Goal: Check status: Check status

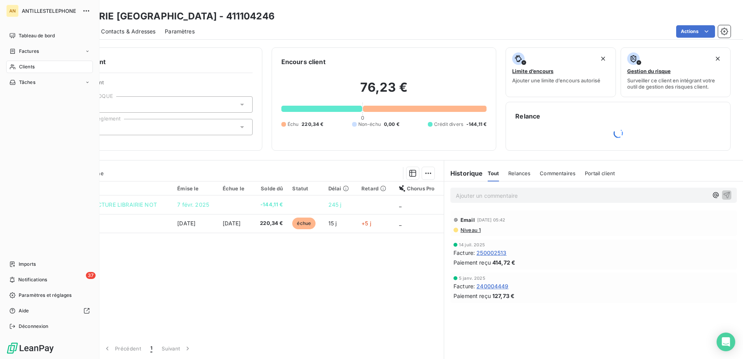
click at [14, 65] on icon at bounding box center [12, 66] width 5 height 5
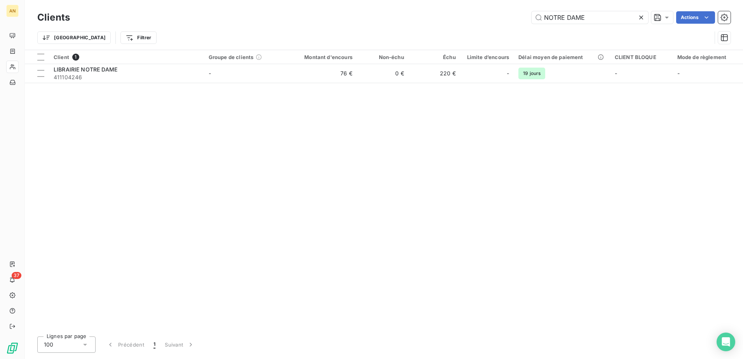
drag, startPoint x: 600, startPoint y: 15, endPoint x: 482, endPoint y: 15, distance: 118.1
click at [482, 15] on div "NOTRE DAME Actions" at bounding box center [404, 17] width 651 height 12
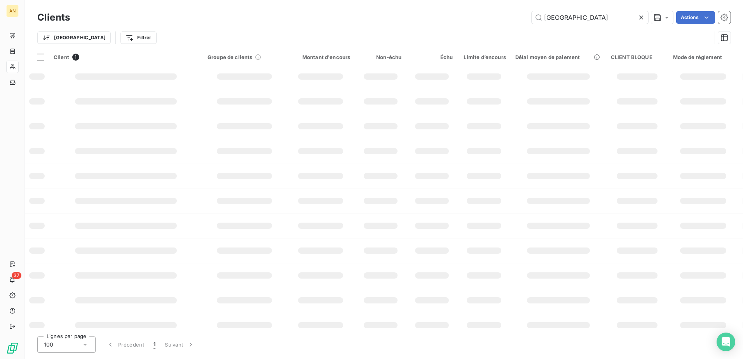
type input "[GEOGRAPHIC_DATA]"
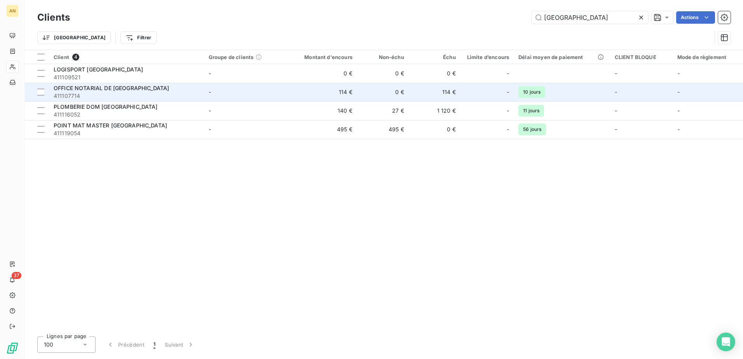
click at [354, 96] on td "114 €" at bounding box center [322, 92] width 69 height 19
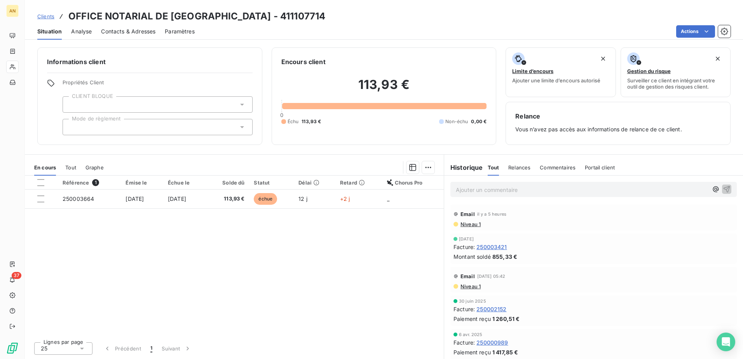
click at [407, 245] on div "Référence 1 Émise le Échue le Solde dû Statut Délai Retard Chorus Pro 250003664…" at bounding box center [234, 256] width 419 height 160
